Goal: Task Accomplishment & Management: Use online tool/utility

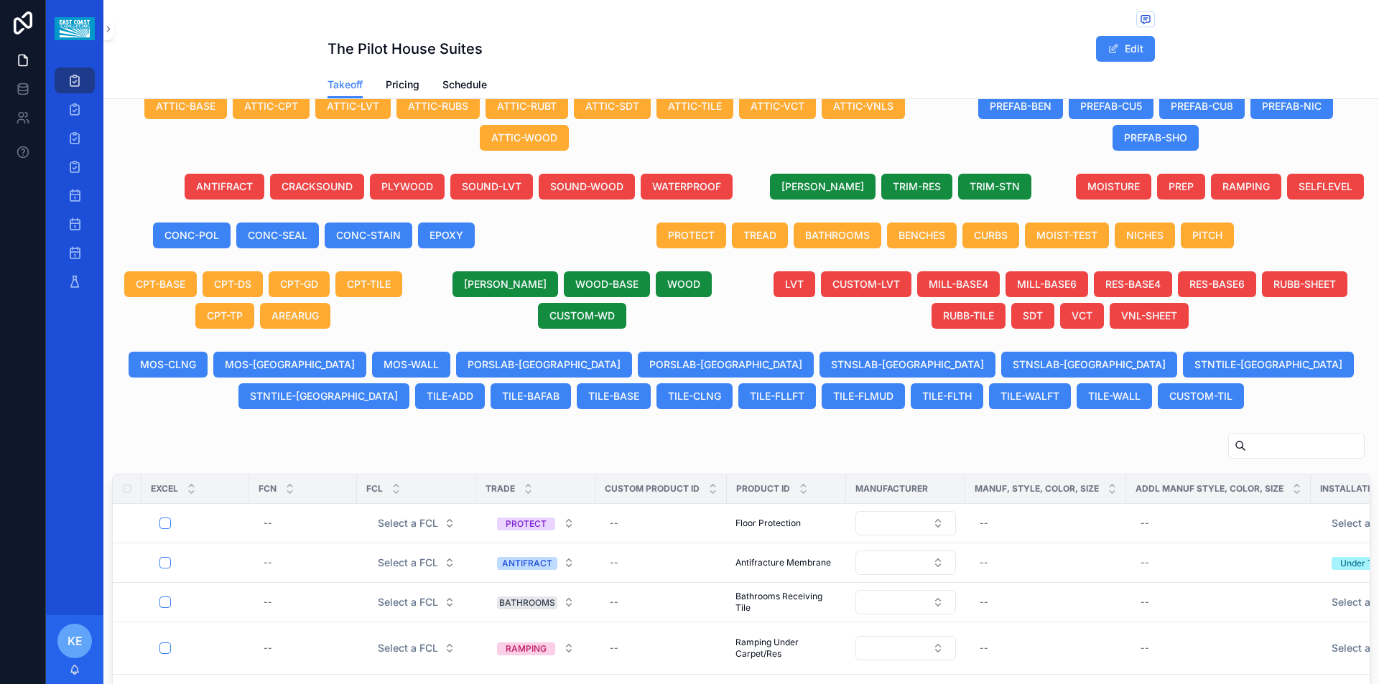
scroll to position [503, 0]
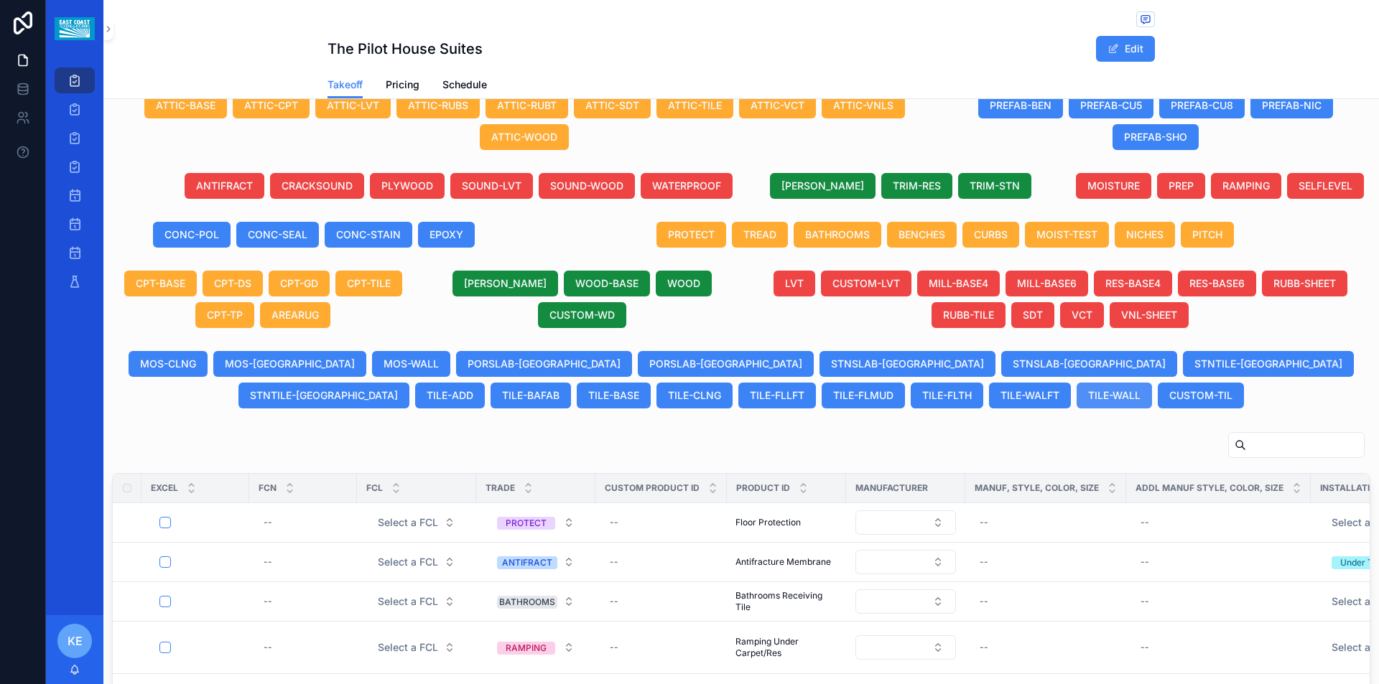
click at [1088, 403] on span "TILE-WALL" at bounding box center [1114, 396] width 52 height 14
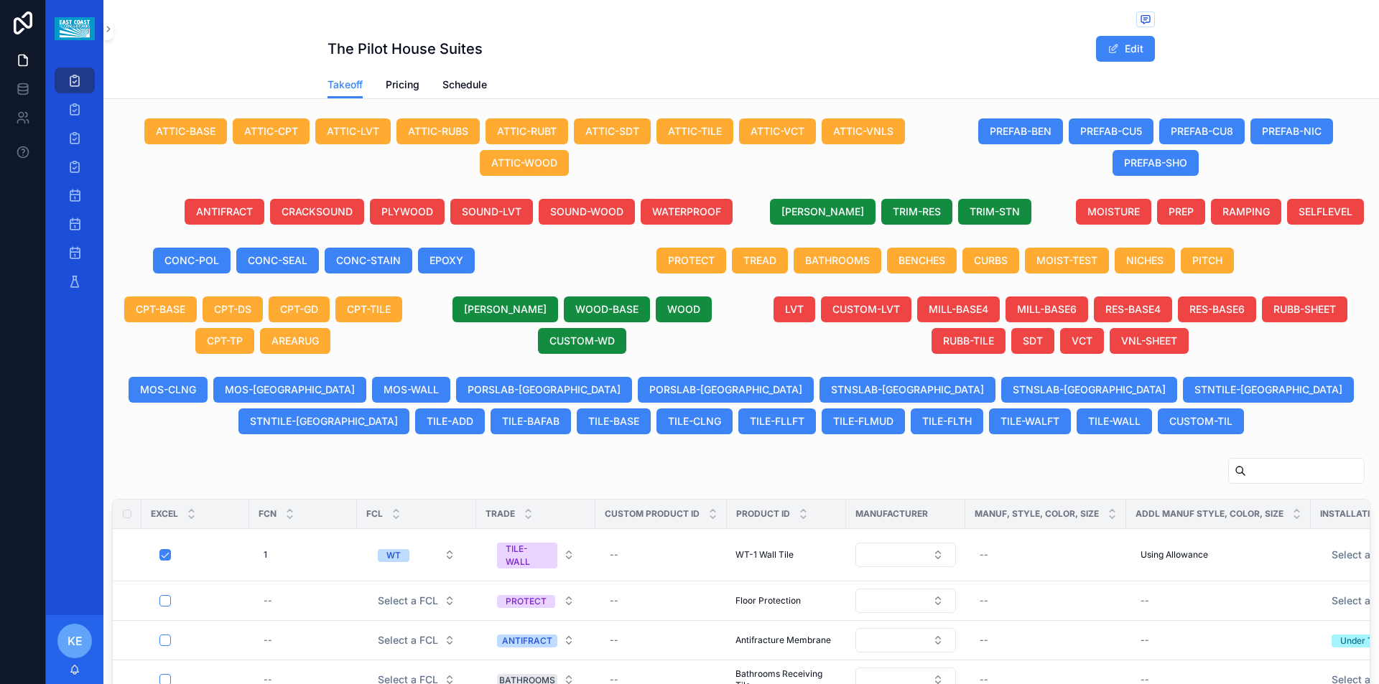
scroll to position [529, 0]
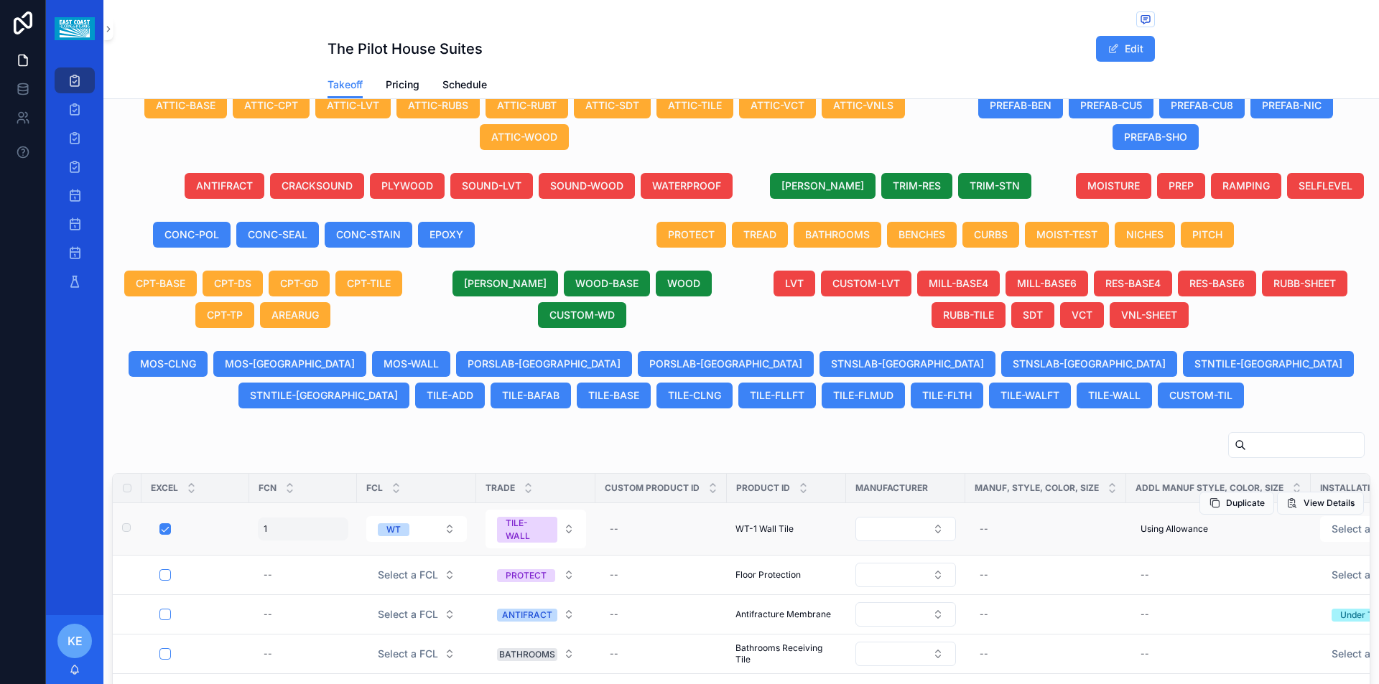
click at [294, 538] on div "1 1" at bounding box center [303, 529] width 90 height 23
drag, startPoint x: 296, startPoint y: 550, endPoint x: 274, endPoint y: 565, distance: 25.9
click at [273, 565] on div "*" at bounding box center [355, 564] width 207 height 53
click at [283, 564] on input "*" at bounding box center [334, 564] width 136 height 20
drag, startPoint x: 283, startPoint y: 564, endPoint x: 271, endPoint y: 564, distance: 11.5
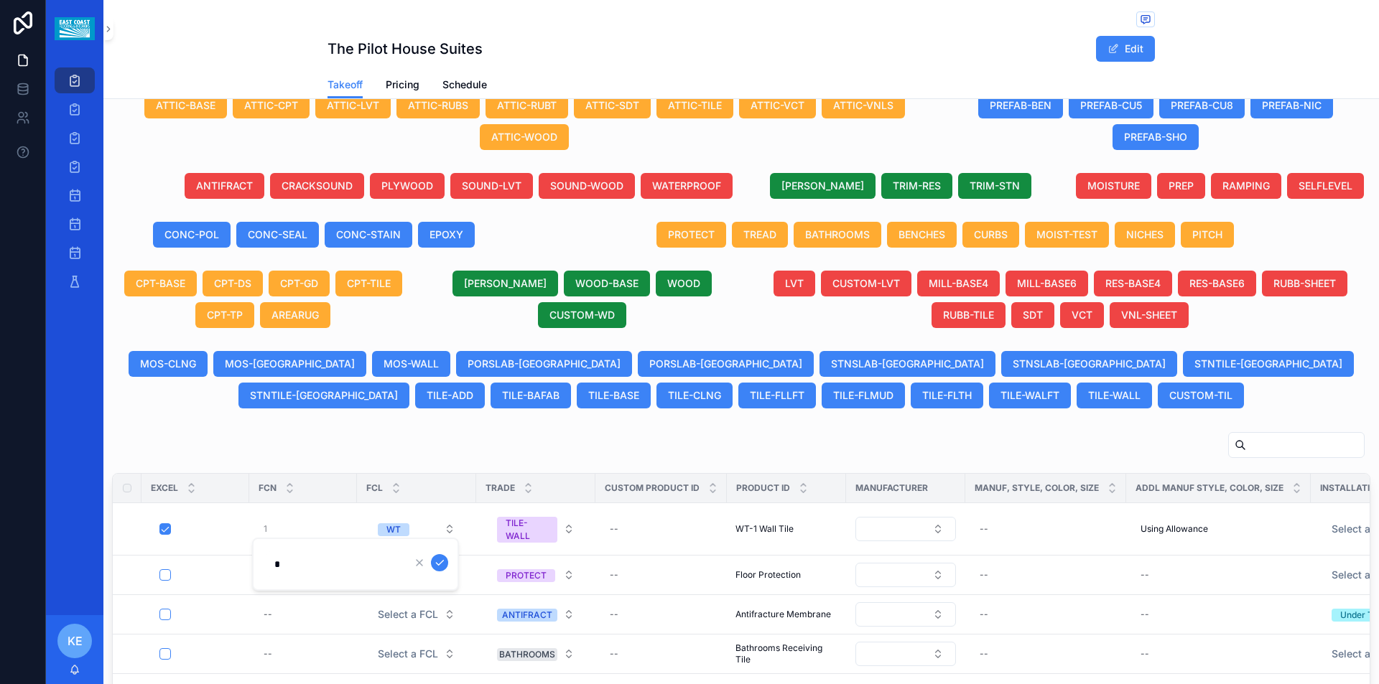
click at [274, 564] on input "*" at bounding box center [334, 564] width 136 height 20
type input "*"
click button "scrollable content" at bounding box center [439, 562] width 17 height 17
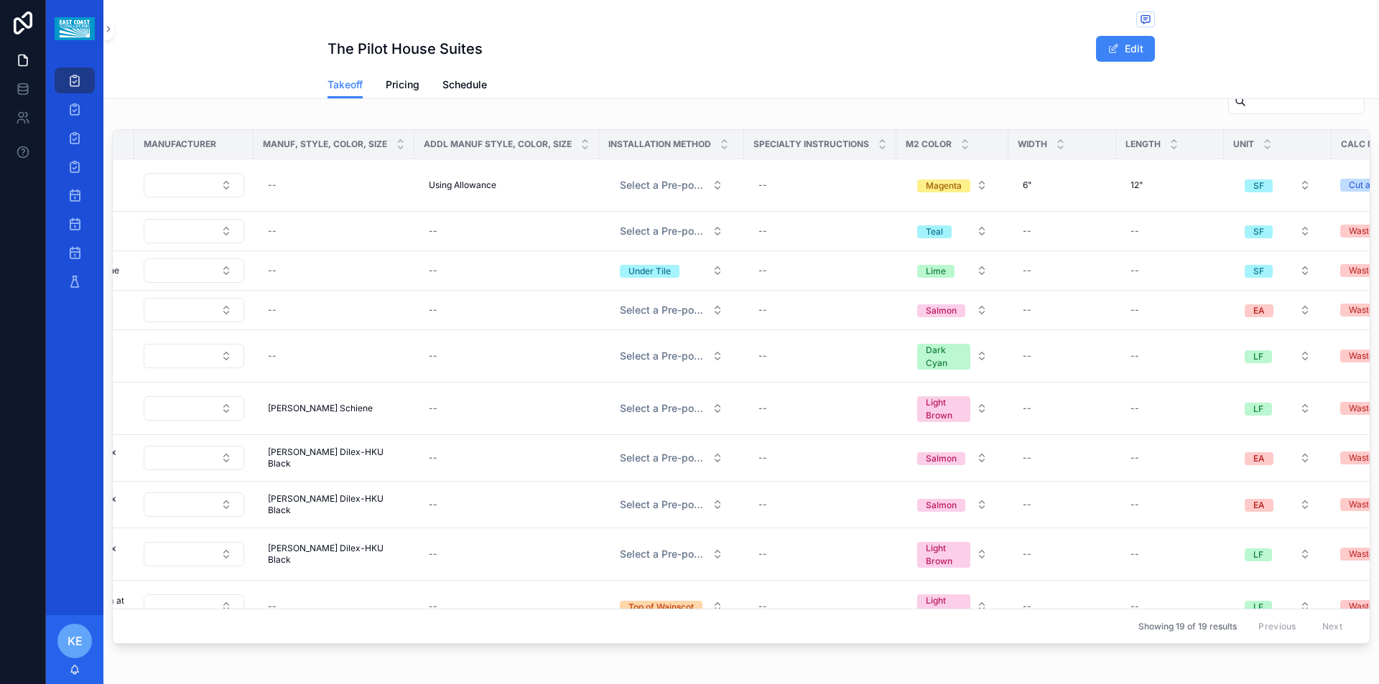
scroll to position [0, 741]
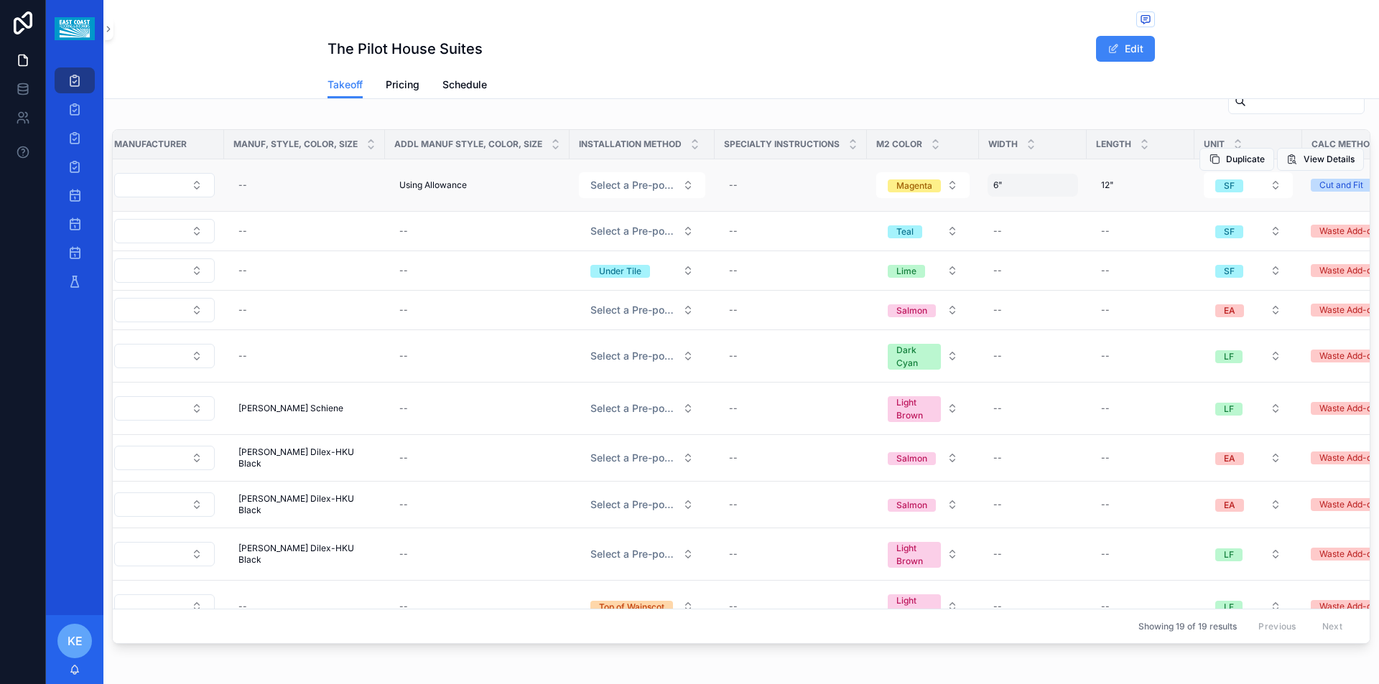
click at [1001, 197] on div "6" 6"" at bounding box center [1033, 185] width 90 height 23
drag, startPoint x: 1010, startPoint y: 222, endPoint x: 994, endPoint y: 226, distance: 16.2
click at [994, 226] on input "**" at bounding box center [1059, 220] width 136 height 20
type input "***"
click button "scrollable content" at bounding box center [1164, 218] width 17 height 17
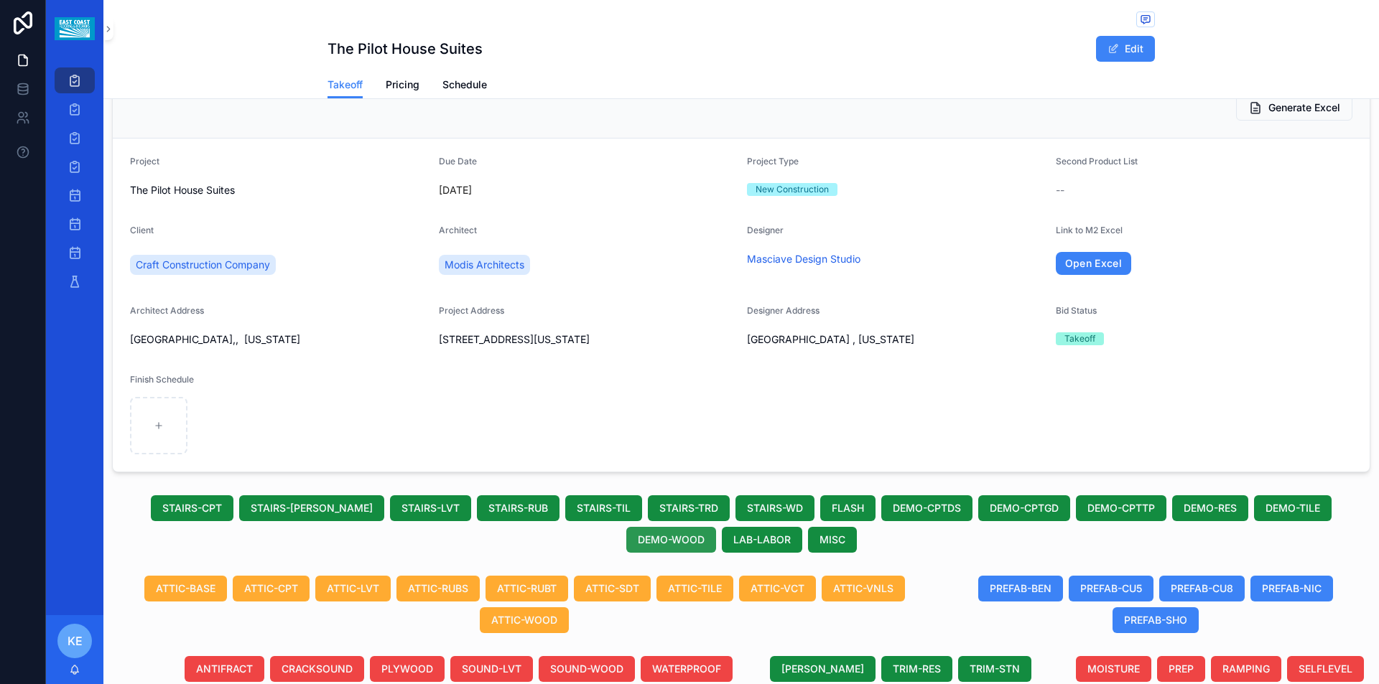
scroll to position [0, 0]
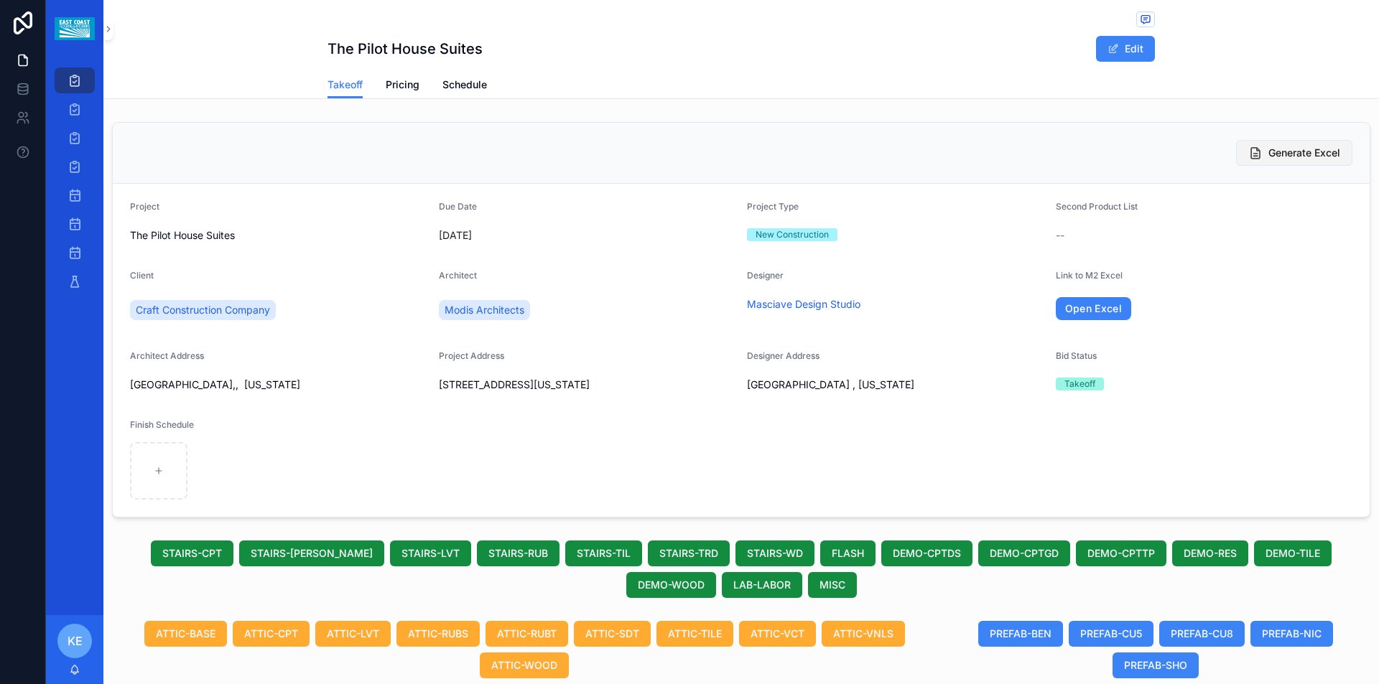
click at [1302, 155] on span "Generate Excel" at bounding box center [1304, 153] width 72 height 14
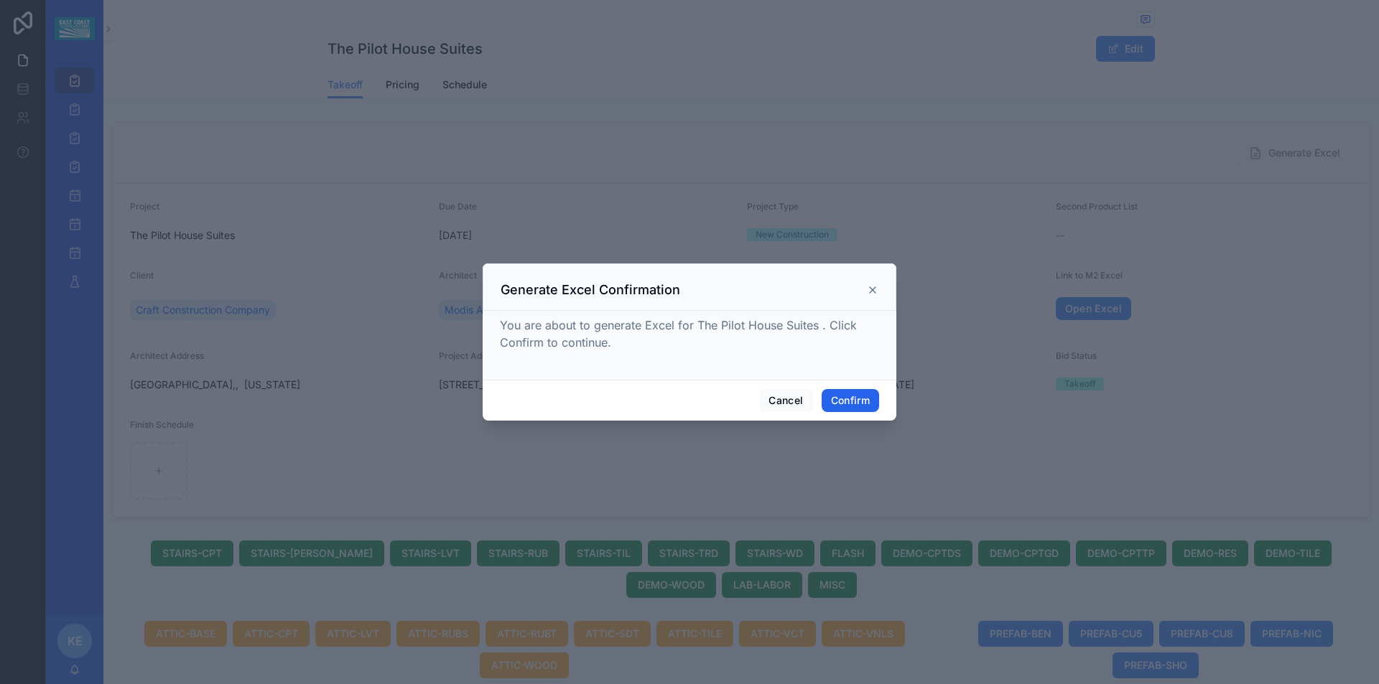
click at [848, 401] on button "Confirm" at bounding box center [850, 400] width 57 height 23
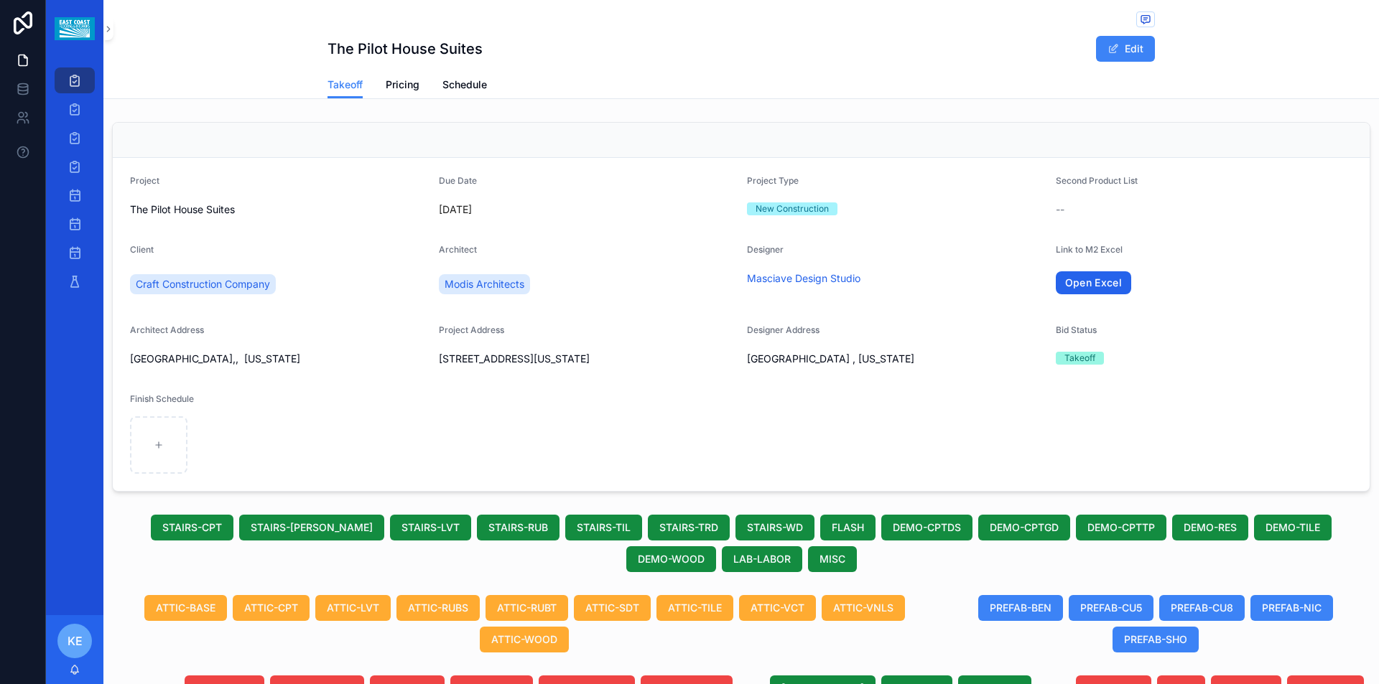
click at [1097, 283] on link "Open Excel" at bounding box center [1094, 282] width 76 height 23
